Goal: Information Seeking & Learning: Learn about a topic

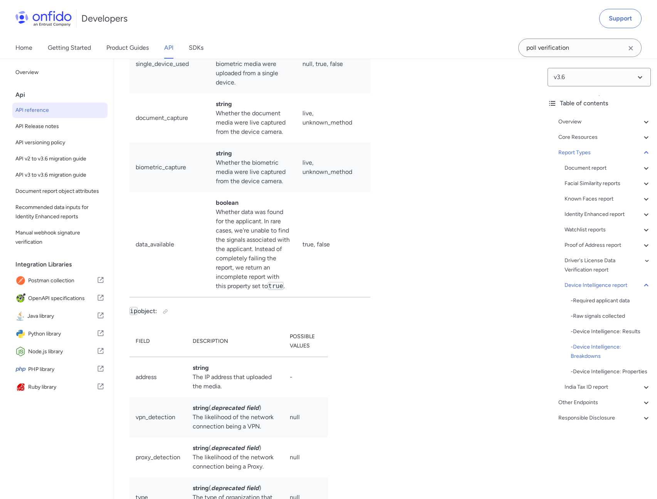
scroll to position [58633, 0]
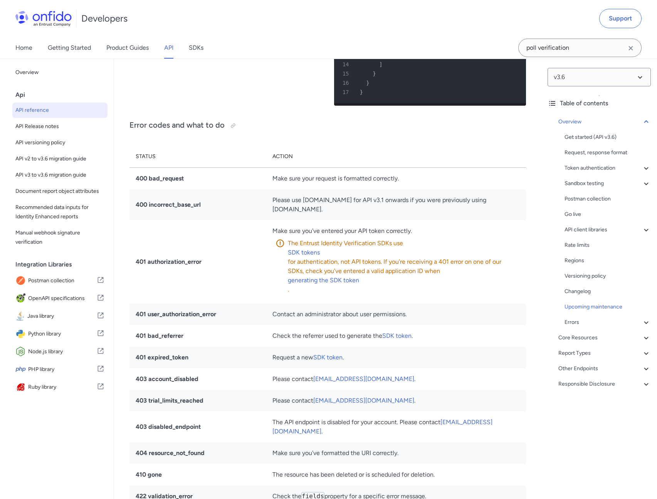
scroll to position [6972, 0]
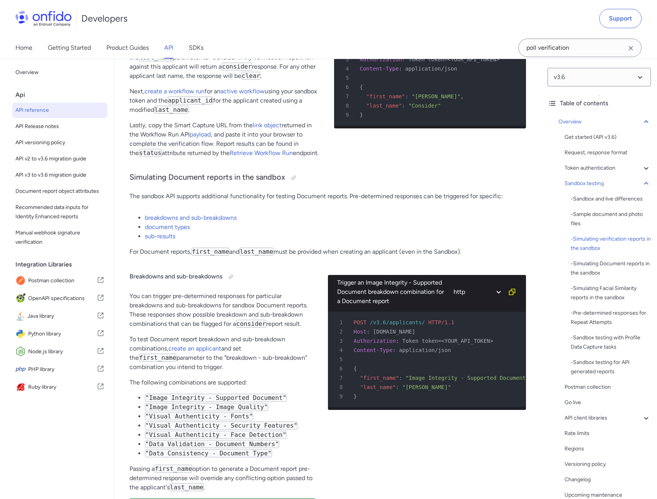
scroll to position [2070, 0]
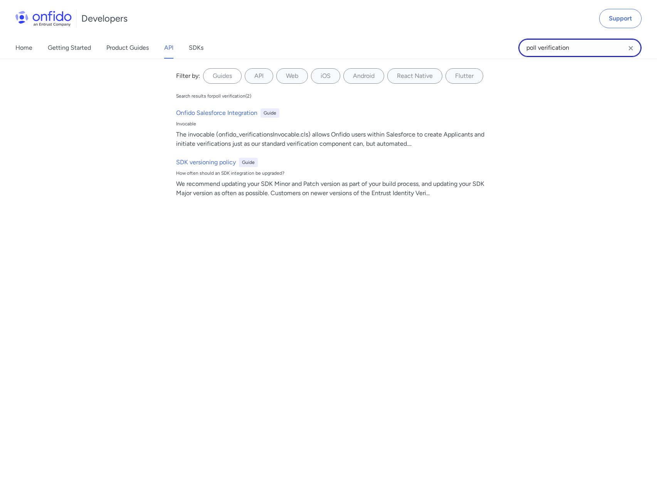
drag, startPoint x: 569, startPoint y: 50, endPoint x: 478, endPoint y: 44, distance: 91.9
click at [478, 44] on div "Home Getting Started Product Guides API SDKs poll verification poll verificatio…" at bounding box center [328, 48] width 657 height 22
click at [630, 49] on icon "Clear search field button" at bounding box center [630, 48] width 9 height 9
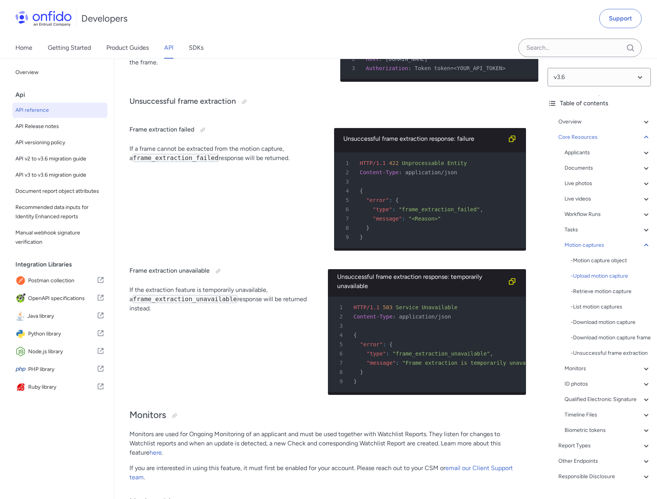
scroll to position [23416, 0]
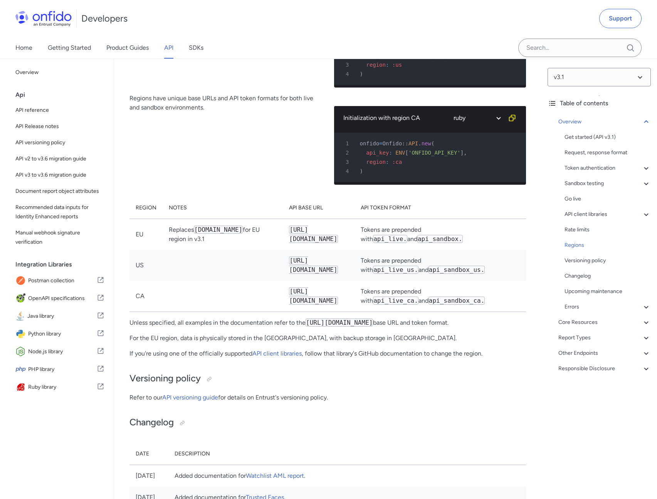
scroll to position [4582, 0]
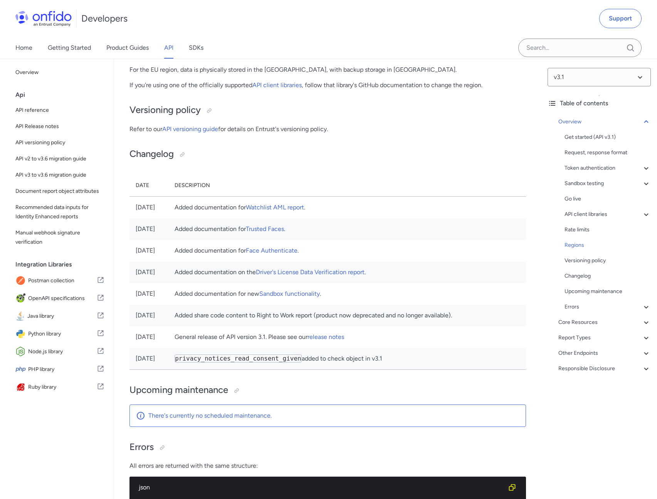
click at [648, 336] on div "v3.1 Table of contents Overview Get started (API v3.1) Request, response format…" at bounding box center [599, 279] width 116 height 440
click at [642, 338] on icon at bounding box center [645, 337] width 9 height 9
